Goal: Ask a question

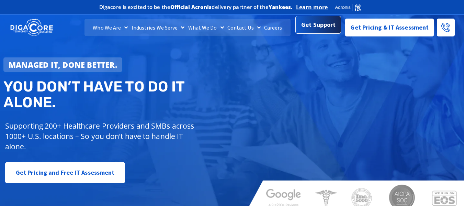
click at [321, 34] on link "Get Support" at bounding box center [318, 26] width 46 height 18
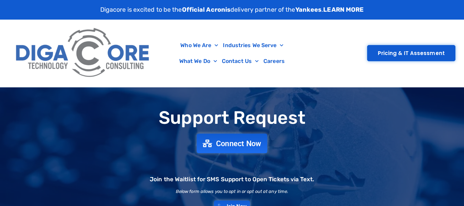
click at [251, 141] on span "Connect Now" at bounding box center [238, 143] width 45 height 8
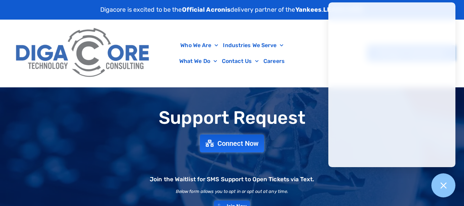
click at [293, 90] on div "Support Request Connect Now Join the Waitlist for SMS Support to Open Tickets v…" at bounding box center [232, 160] width 464 height 146
click at [375, 186] on div "Support Request Connect Now Join the Waitlist for SMS Support to Open Tickets v…" at bounding box center [232, 159] width 464 height 111
drag, startPoint x: 334, startPoint y: 188, endPoint x: 336, endPoint y: 176, distance: 12.5
click at [334, 188] on div "Support Request Connect Now Join the Waitlist for SMS Support to Open Tickets v…" at bounding box center [232, 159] width 464 height 111
